Goal: Task Accomplishment & Management: Use online tool/utility

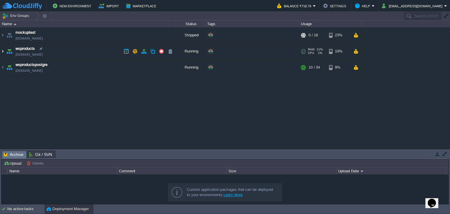
click at [2, 52] on img at bounding box center [2, 51] width 5 height 16
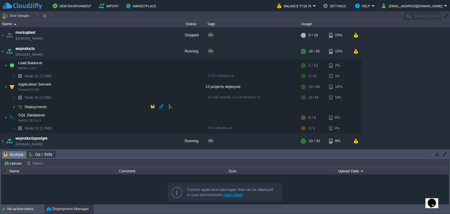
click at [13, 106] on img at bounding box center [14, 106] width 4 height 9
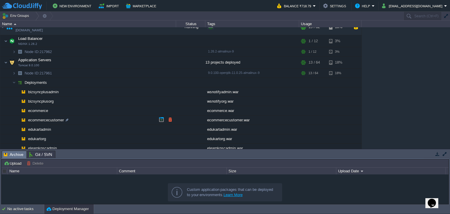
scroll to position [59, 0]
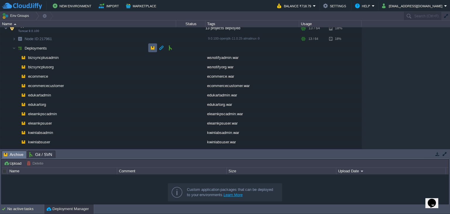
click at [153, 47] on button "button" at bounding box center [152, 47] width 5 height 5
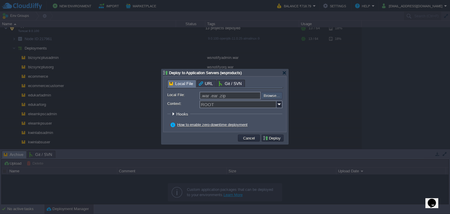
click at [268, 94] on input "file" at bounding box center [245, 95] width 74 height 7
type input "C:\fakepath\wsc2clmsadmin.war"
type input "wsc2clmsadmin.war"
click at [280, 106] on img at bounding box center [280, 105] width 6 height 8
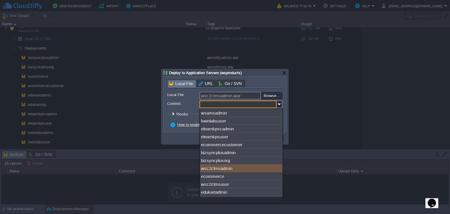
click at [244, 172] on div "wsc2clmsadmin" at bounding box center [241, 168] width 82 height 8
type input "wsc2clmsadmin"
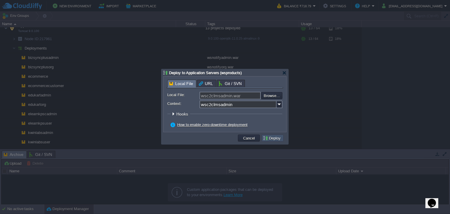
click at [274, 139] on button "Deploy" at bounding box center [273, 137] width 20 height 5
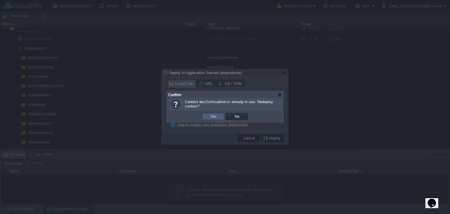
click at [212, 116] on button "Yes" at bounding box center [213, 116] width 10 height 5
